Goal: Transaction & Acquisition: Purchase product/service

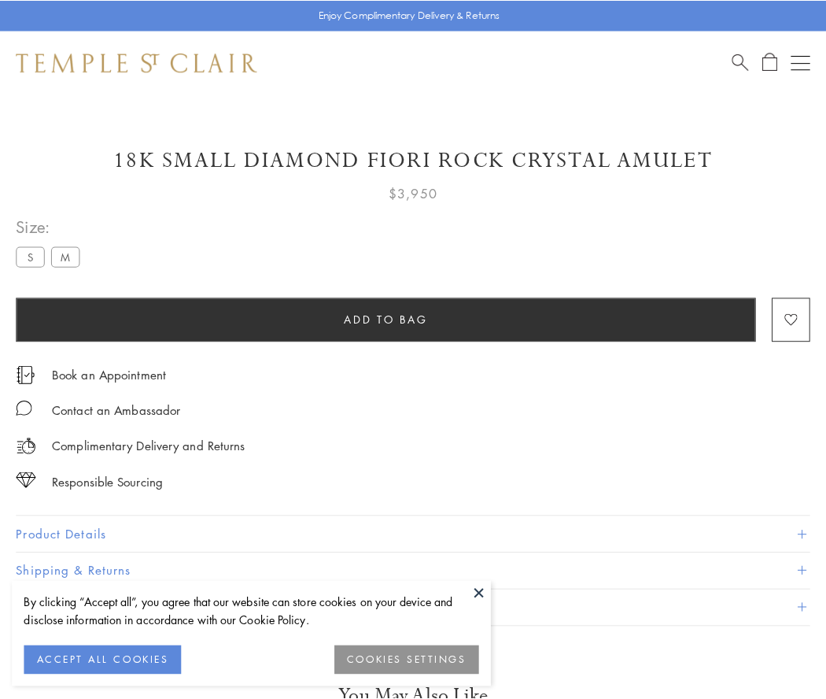
scroll to position [47, 0]
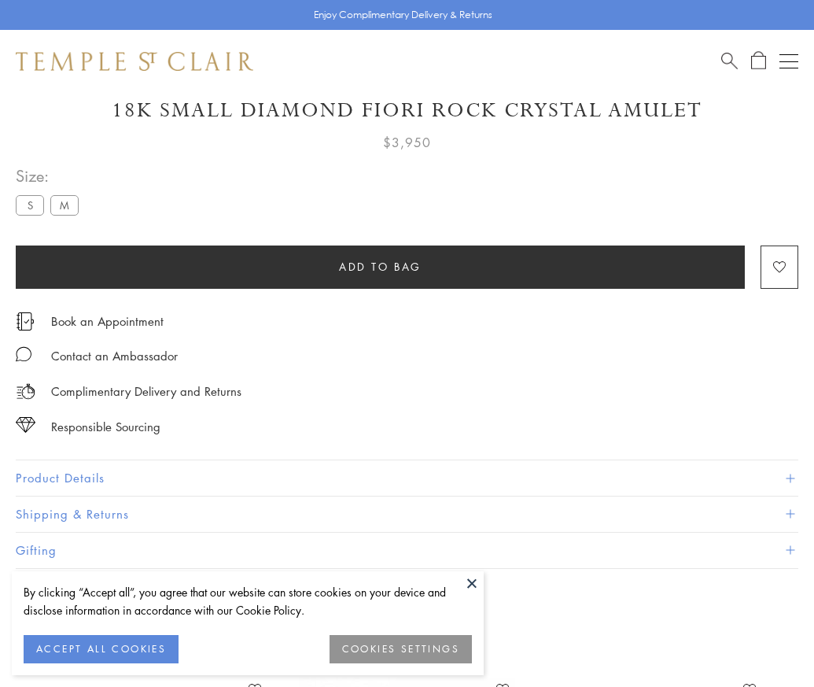
click at [380, 266] on span "Add to bag" at bounding box center [380, 266] width 83 height 17
